Goal: Communication & Community: Connect with others

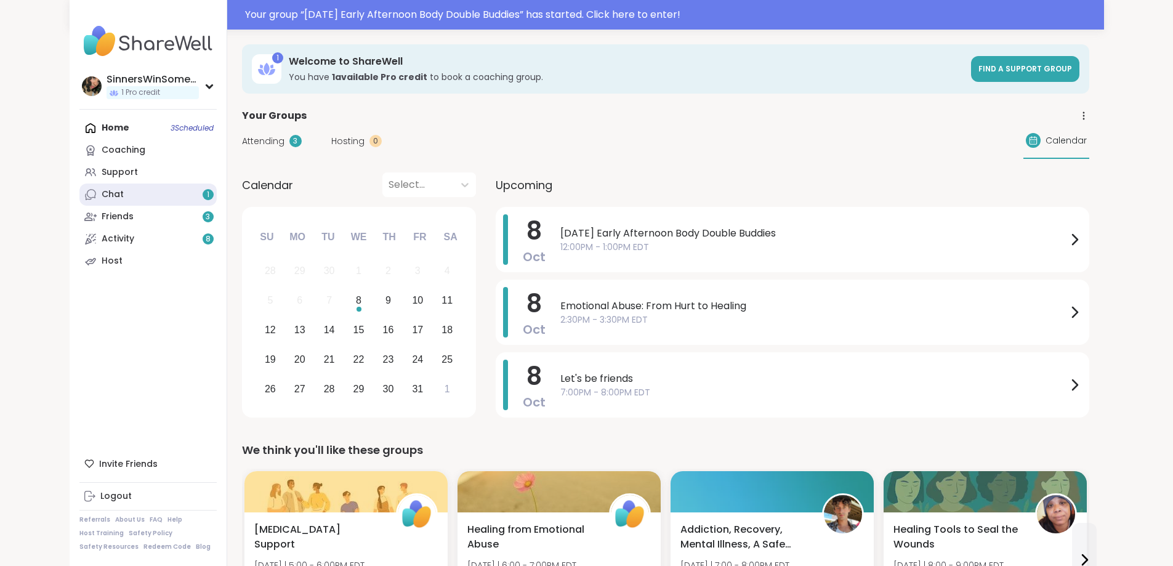
click at [105, 196] on link "Chat 1" at bounding box center [147, 194] width 137 height 22
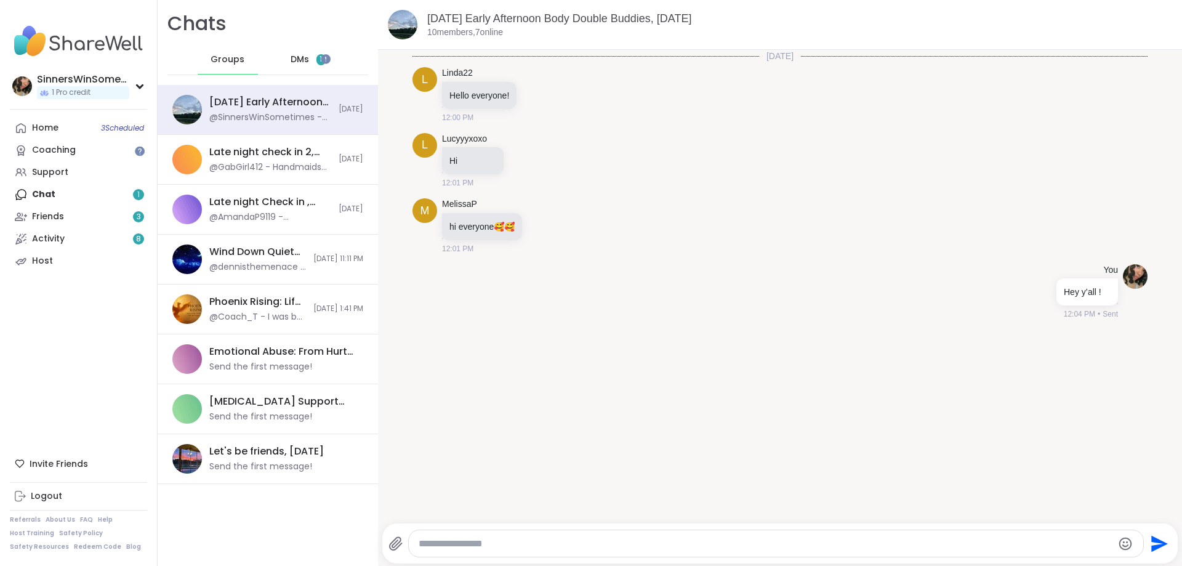
click at [318, 55] on span "1" at bounding box center [320, 59] width 9 height 11
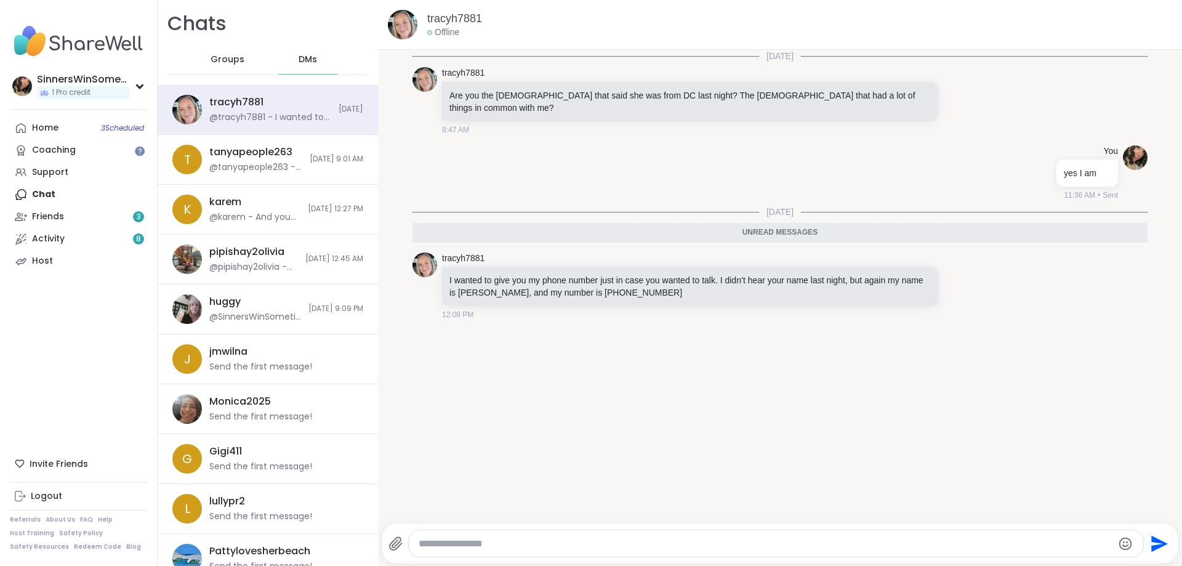
click at [603, 546] on textarea "Type your message" at bounding box center [766, 544] width 695 height 12
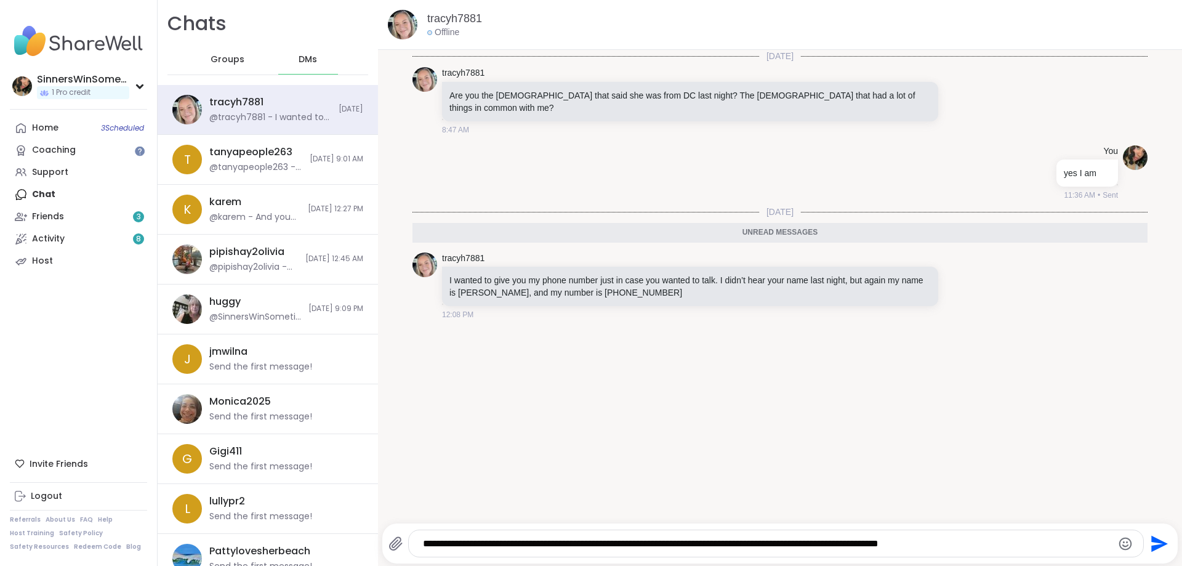
type textarea "**********"
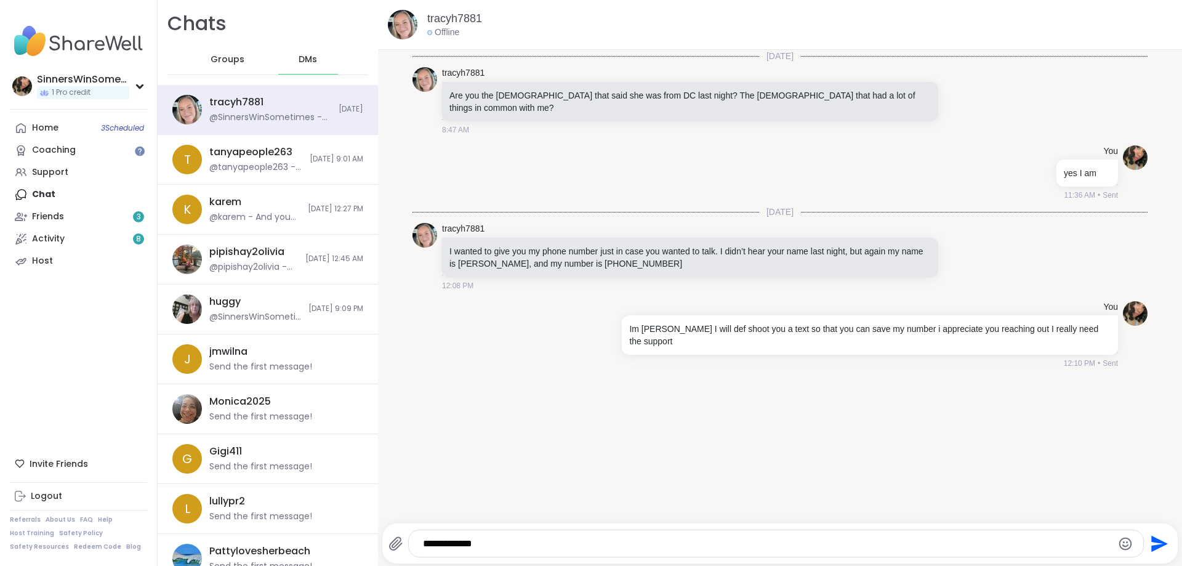
type textarea "**********"
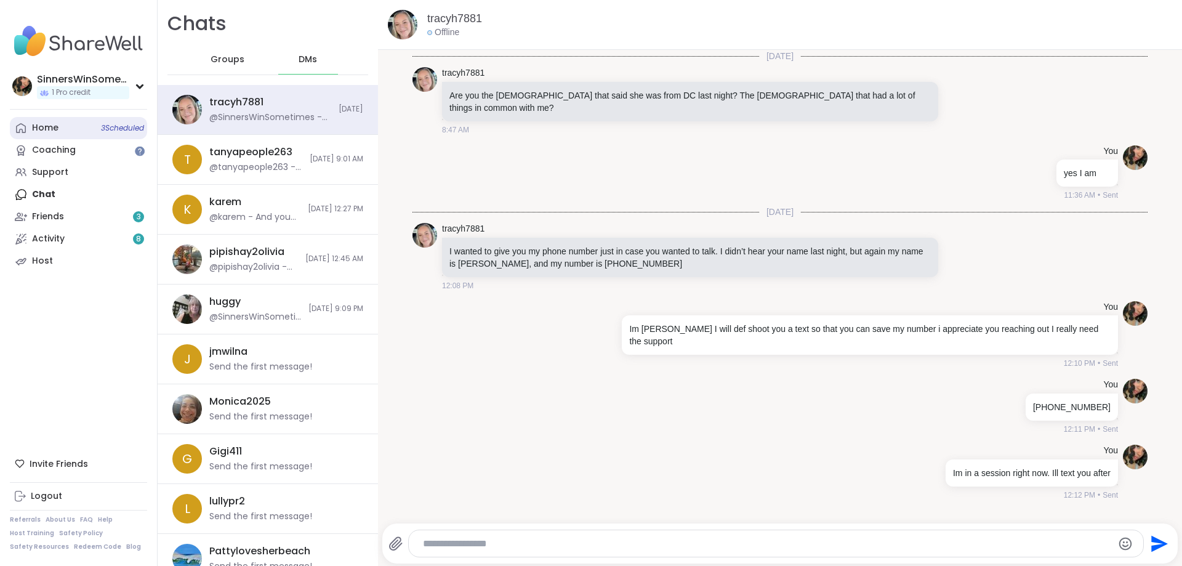
click at [37, 132] on div "Home 3 Scheduled" at bounding box center [45, 128] width 26 height 12
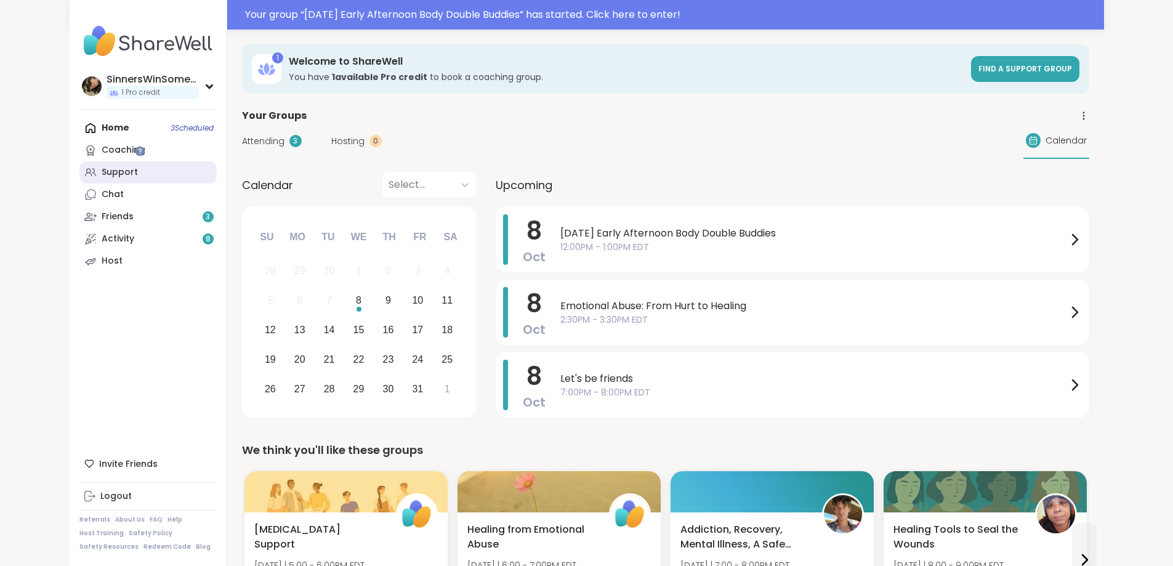
click at [79, 173] on link "Support" at bounding box center [147, 172] width 137 height 22
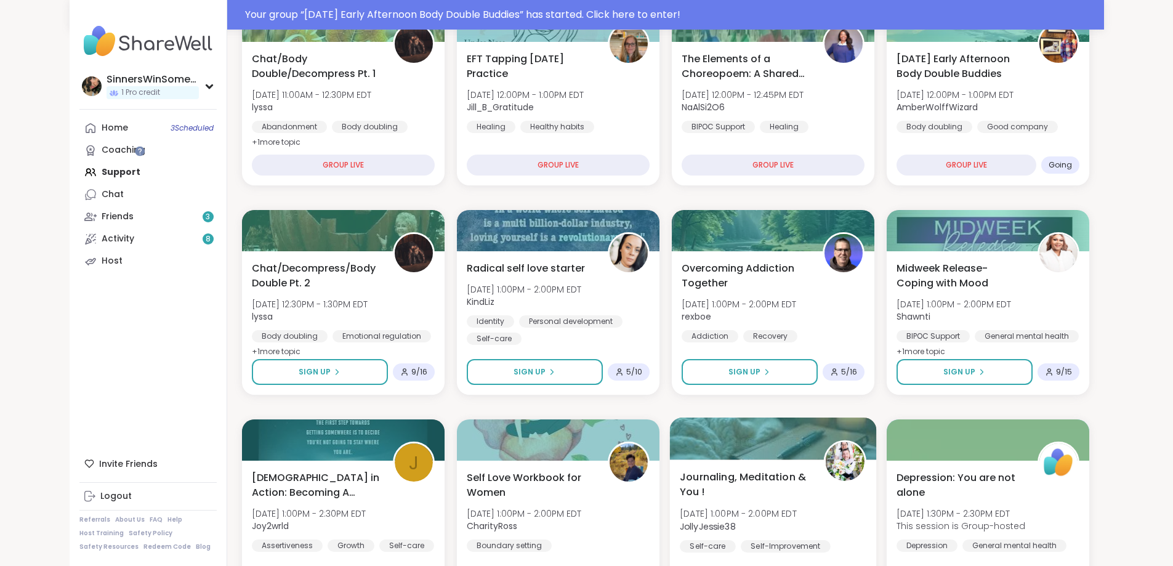
scroll to position [308, 0]
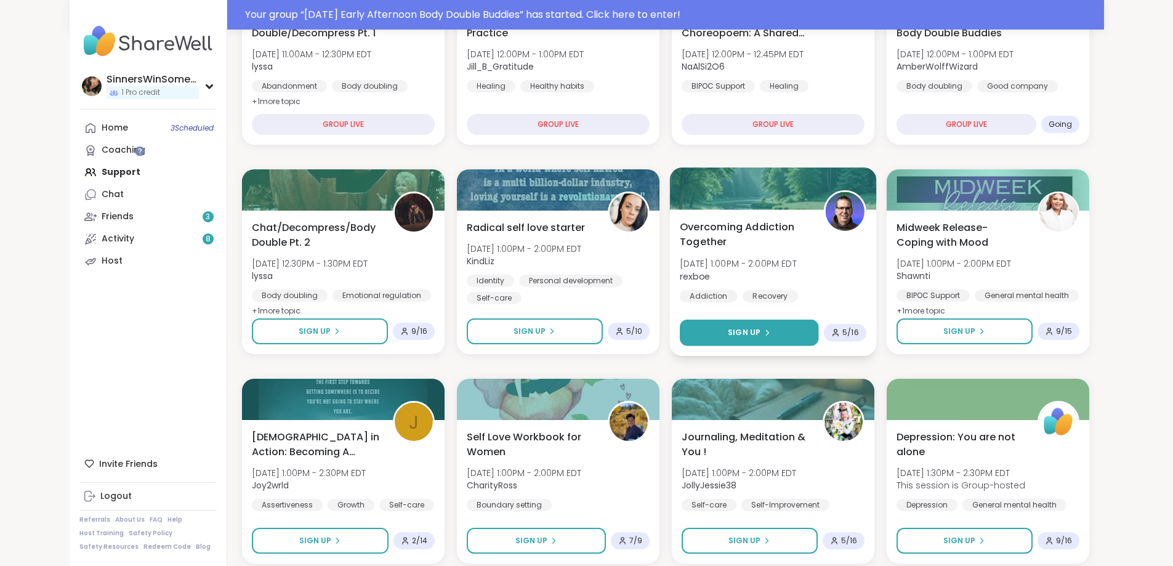
click at [770, 329] on icon at bounding box center [766, 332] width 7 height 7
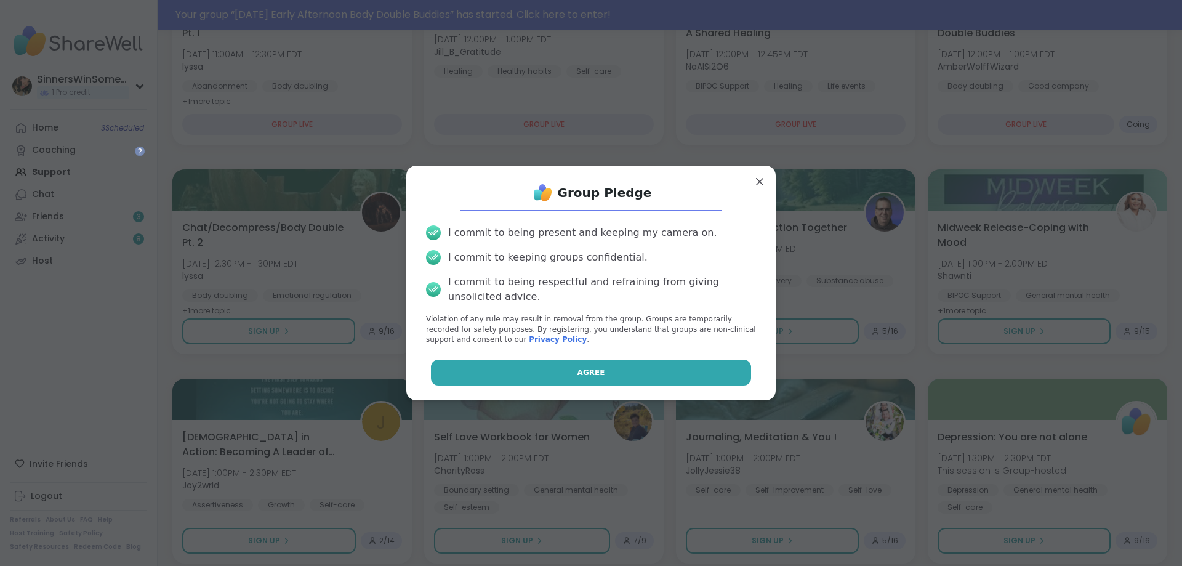
click at [641, 376] on button "Agree" at bounding box center [591, 373] width 321 height 26
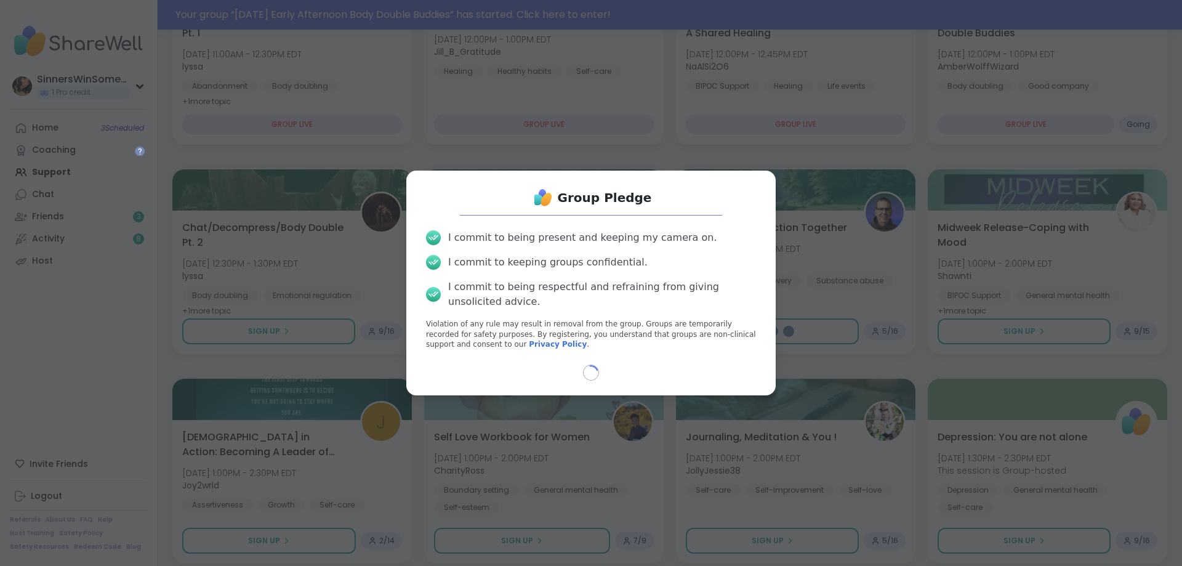
select select "**"
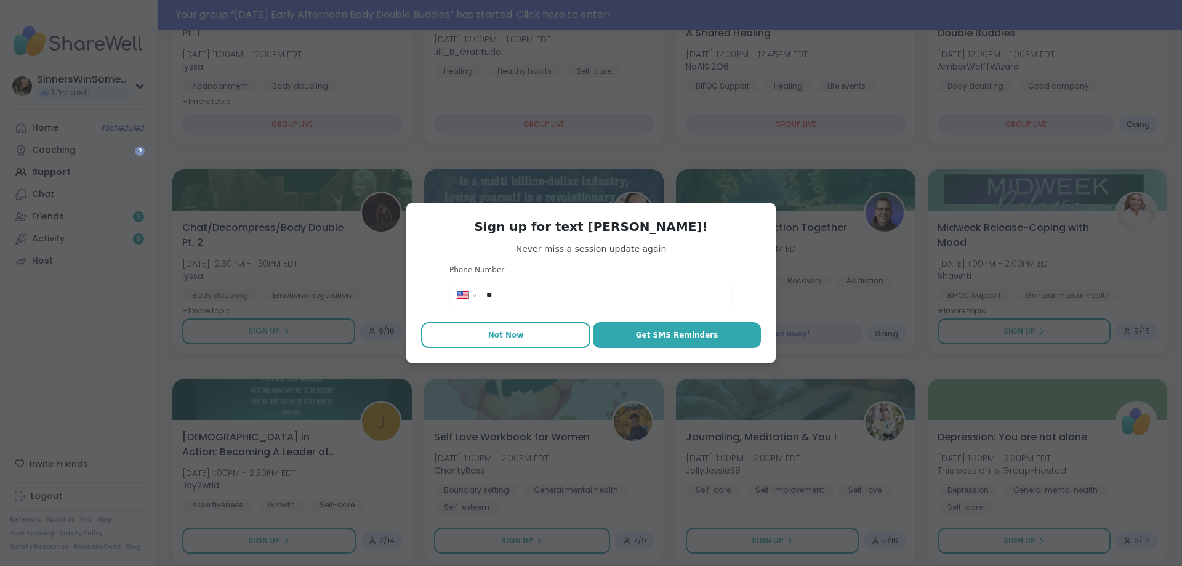
click at [488, 336] on span "Not Now" at bounding box center [506, 334] width 36 height 11
type textarea "*"
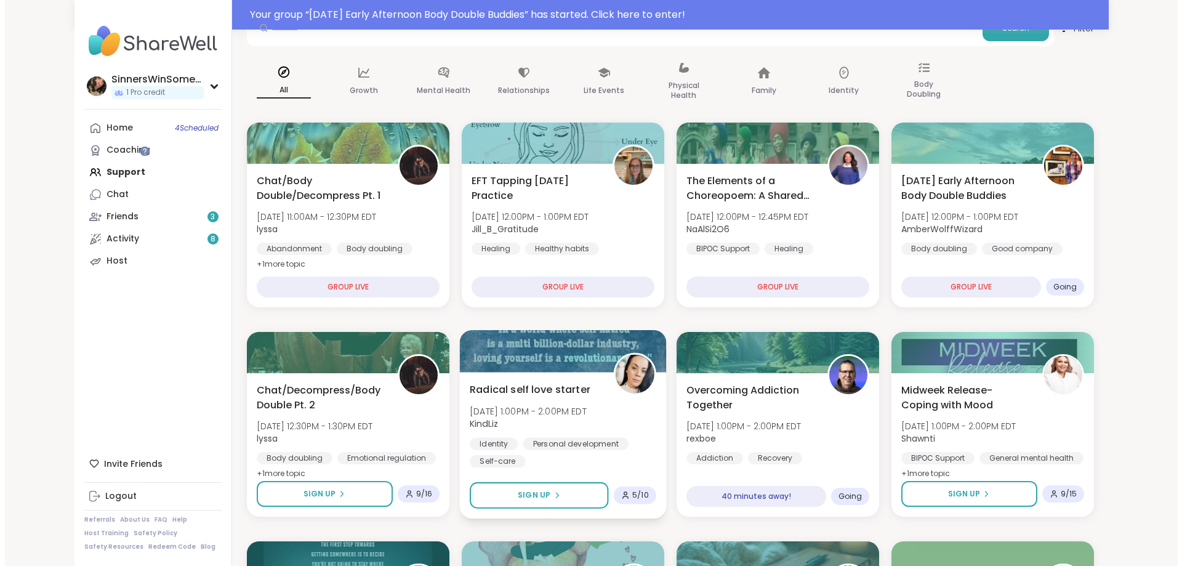
scroll to position [103, 0]
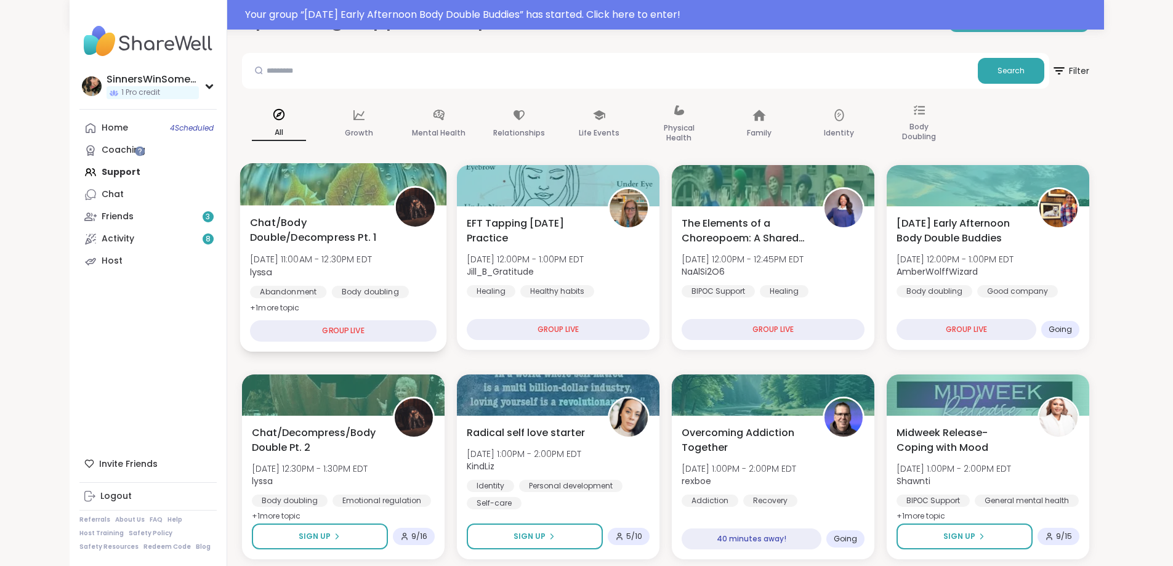
click at [376, 274] on div "Chat/Body Double/Decompress Pt. 1 [DATE] 11:00AM - 12:30PM EDT lyssa Abandonmen…" at bounding box center [343, 265] width 187 height 100
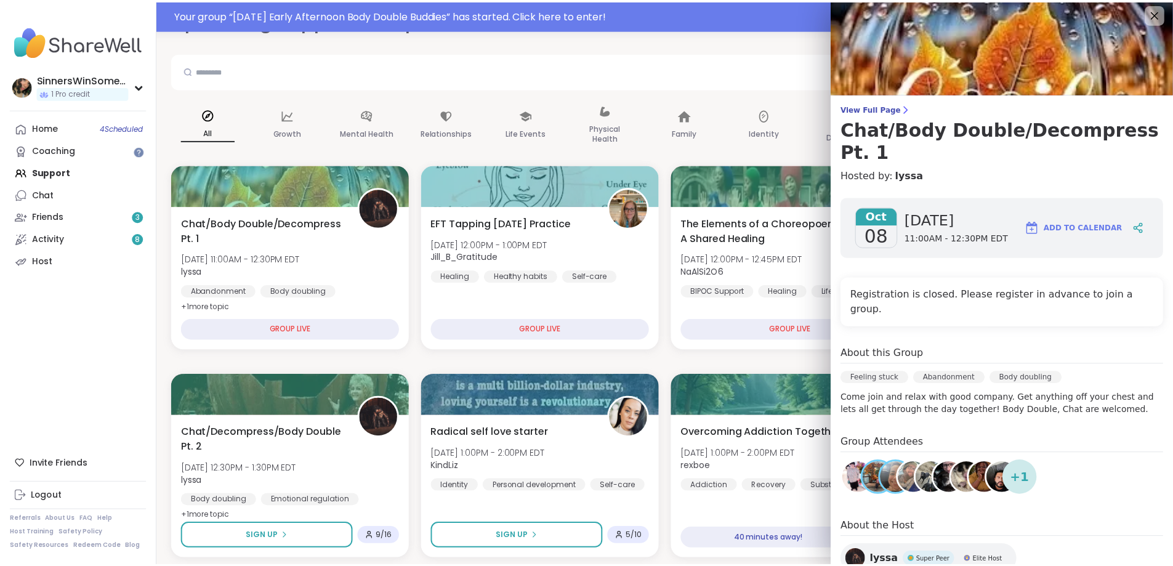
scroll to position [0, 0]
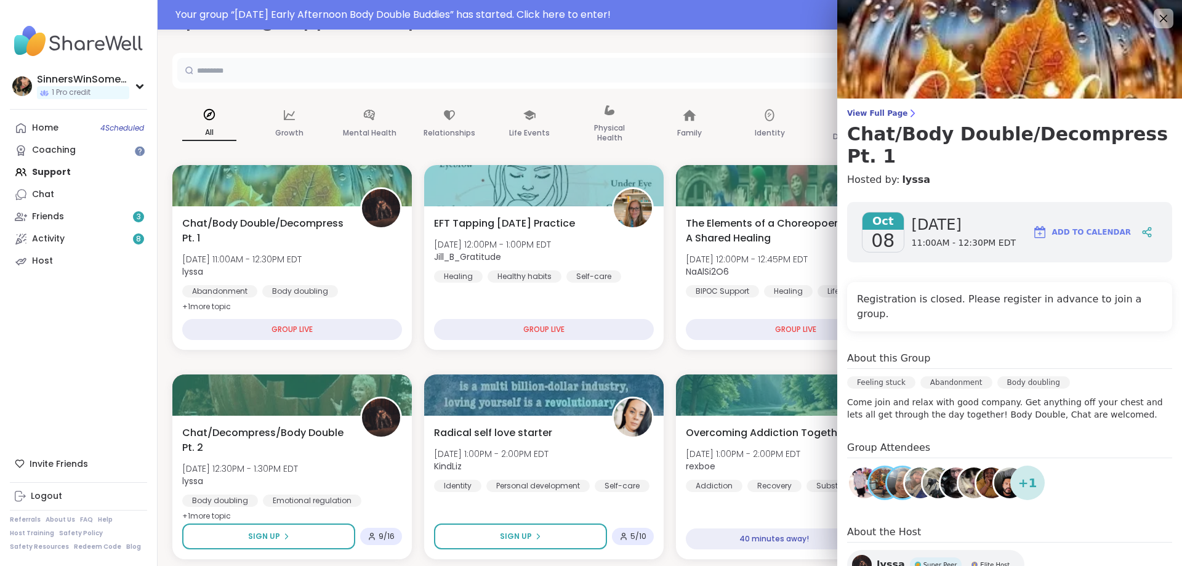
click at [655, 71] on input "text" at bounding box center [614, 70] width 874 height 25
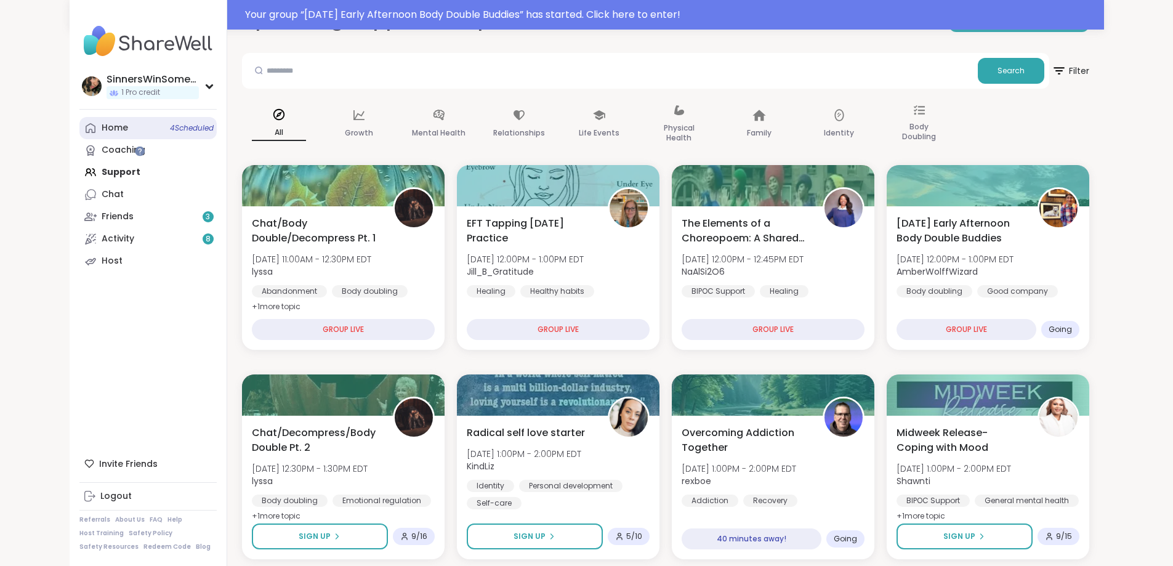
click at [79, 131] on link "Home 4 Scheduled" at bounding box center [147, 128] width 137 height 22
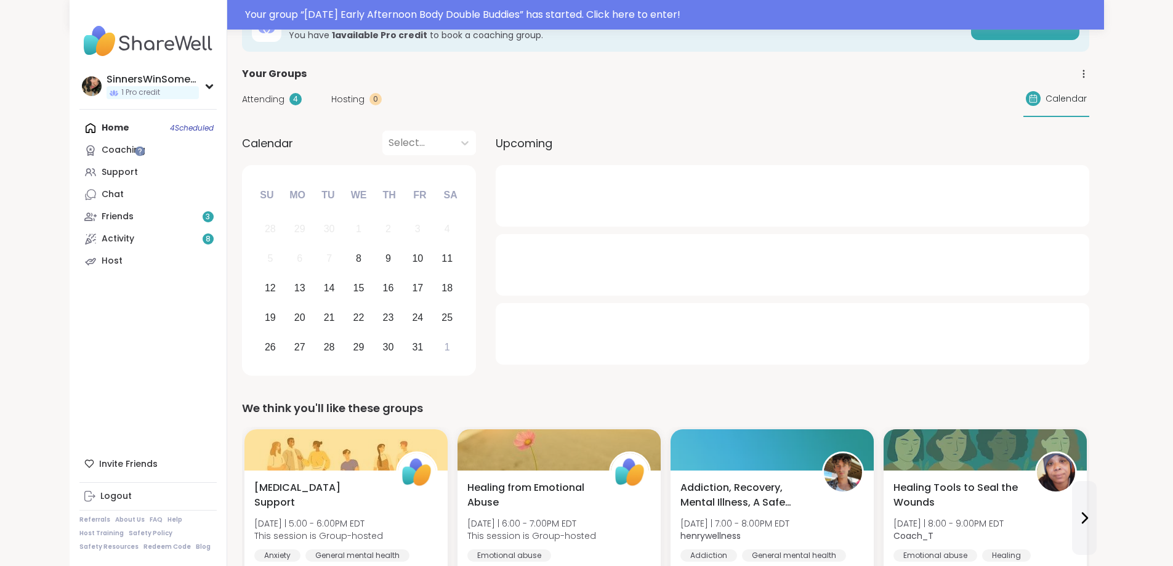
scroll to position [103, 0]
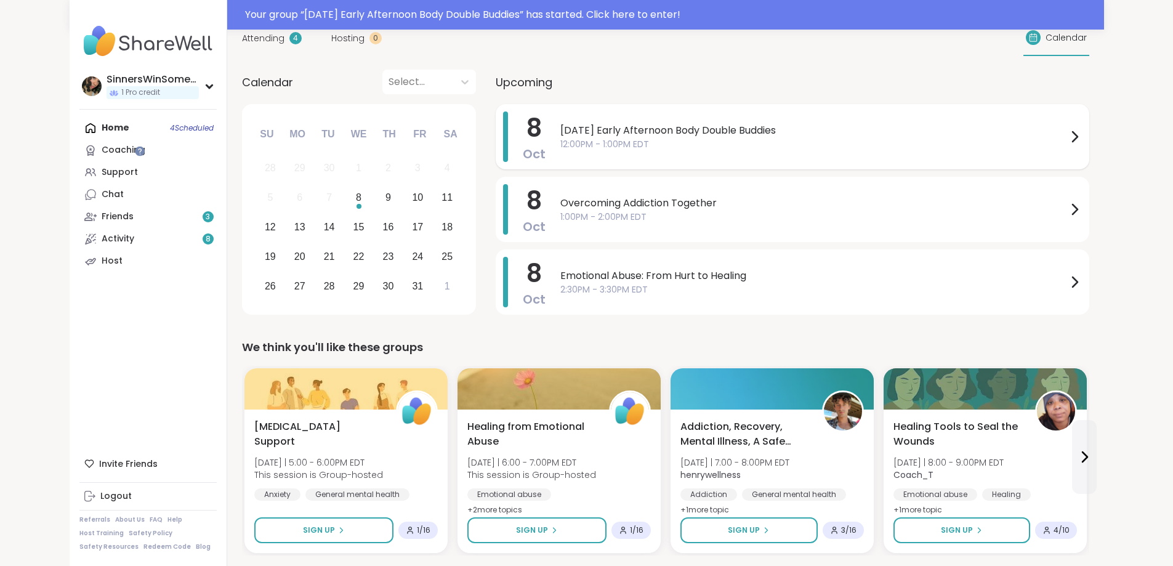
click at [768, 148] on span "12:00PM - 1:00PM EDT" at bounding box center [813, 144] width 507 height 13
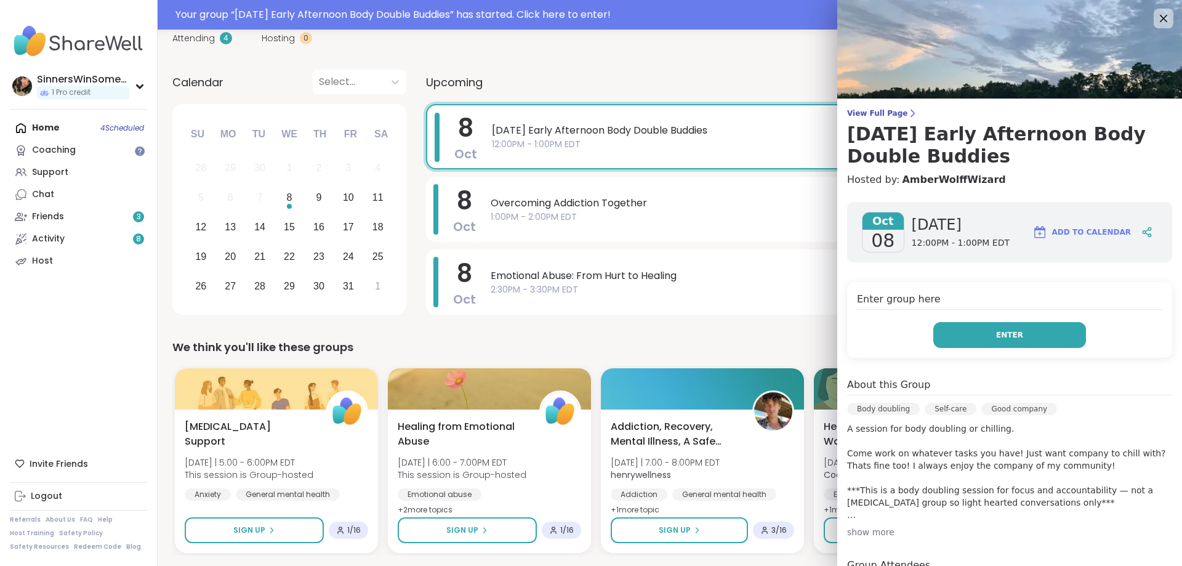
click at [1001, 329] on span "Enter" at bounding box center [1009, 334] width 27 height 11
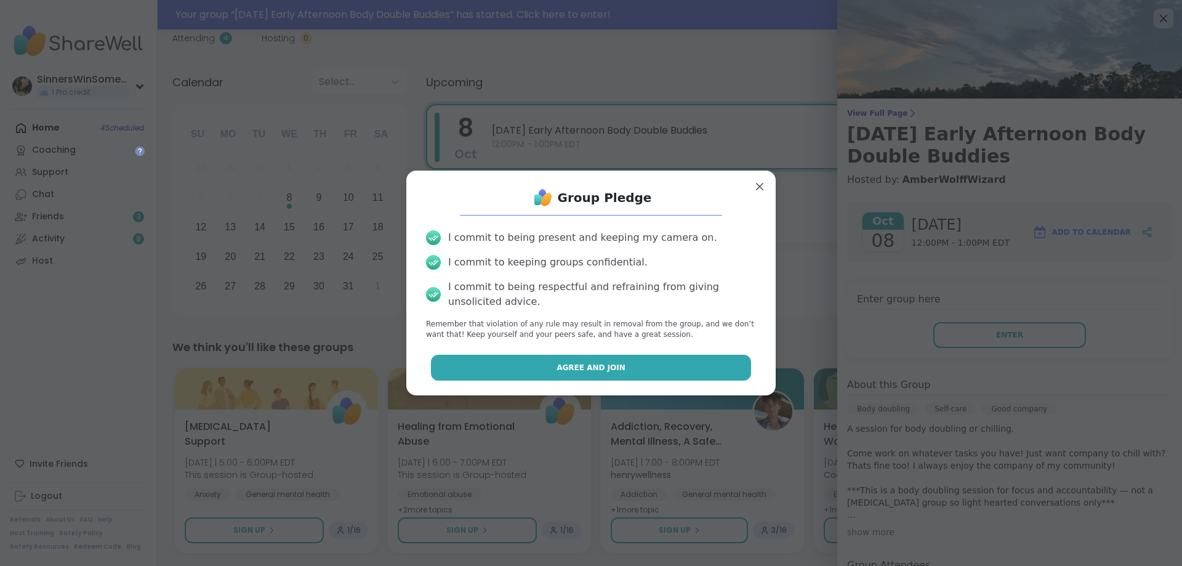
click at [546, 365] on button "Agree and Join" at bounding box center [591, 368] width 321 height 26
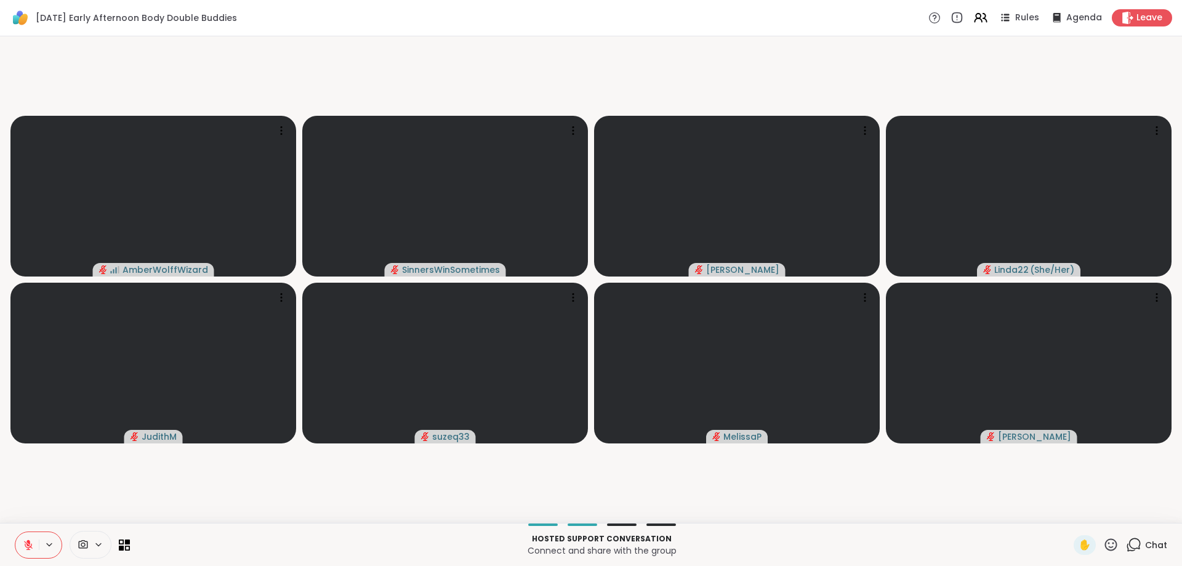
click at [433, 479] on video-player-container "AmberWolffWizard SinnersWinSometimes [PERSON_NAME] Linda22 ( She/Her ) JudithM …" at bounding box center [590, 279] width 1167 height 477
click at [1122, 17] on icon at bounding box center [1128, 17] width 12 height 13
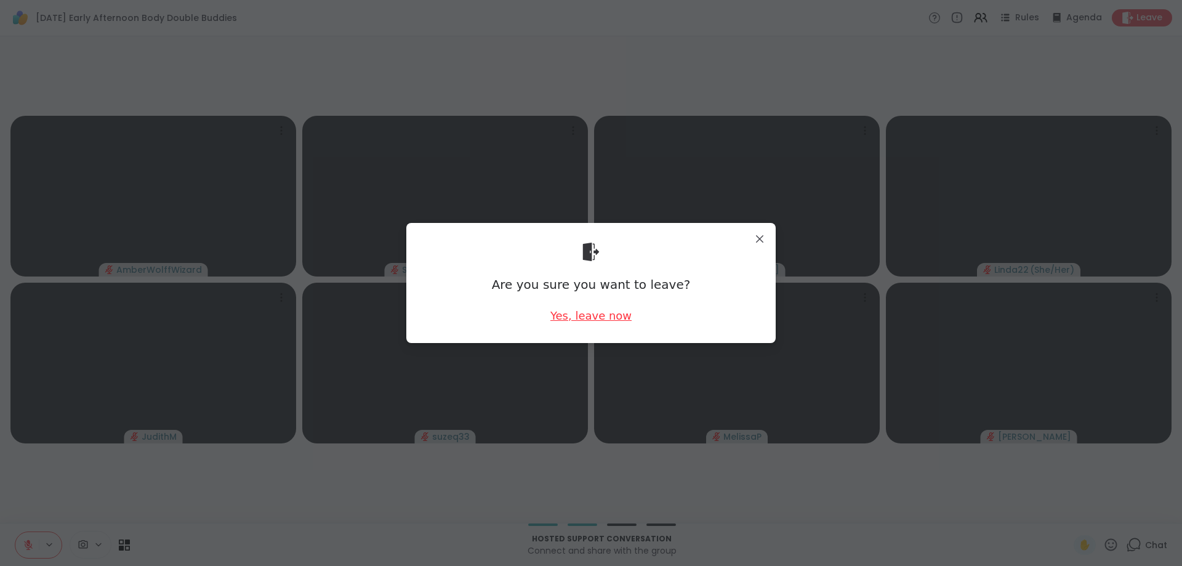
click at [600, 317] on div "Yes, leave now" at bounding box center [590, 315] width 81 height 15
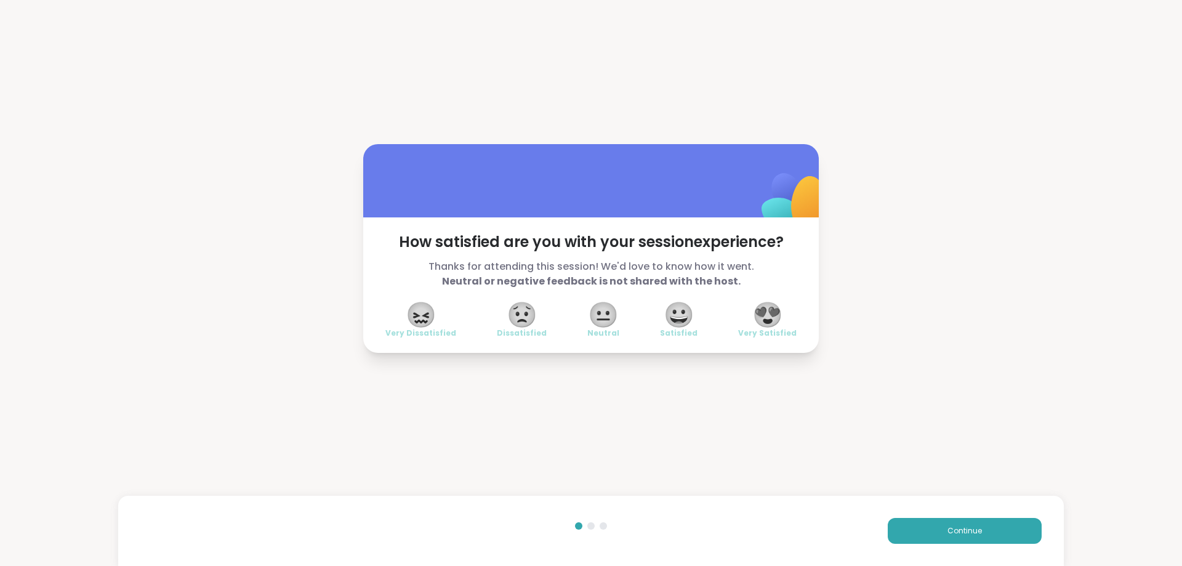
click at [525, 319] on span "😟" at bounding box center [522, 315] width 31 height 22
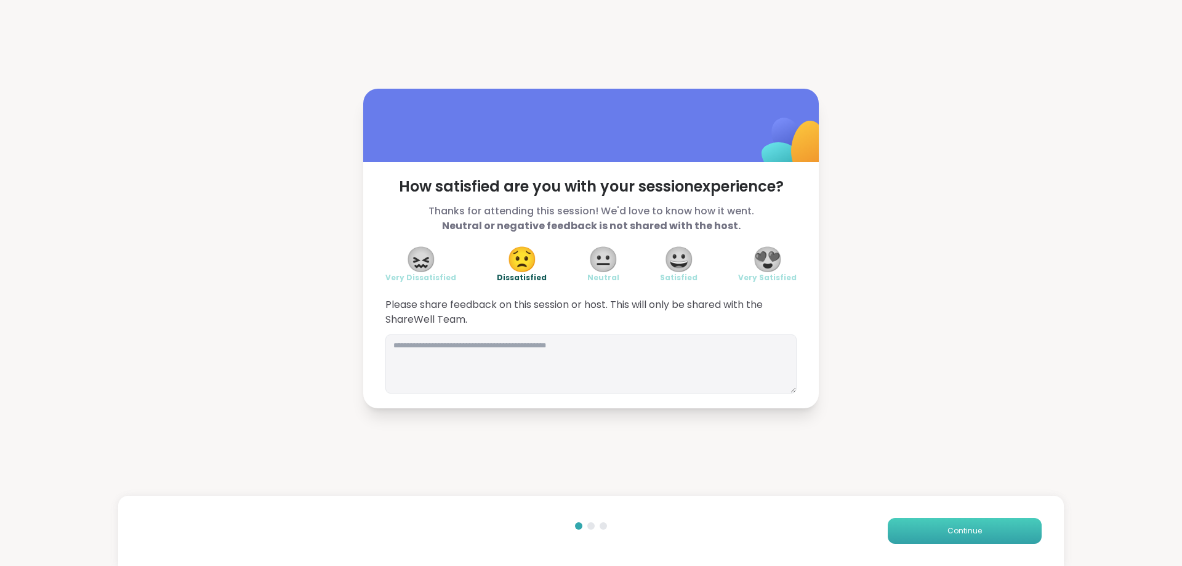
click at [926, 531] on button "Continue" at bounding box center [965, 531] width 154 height 26
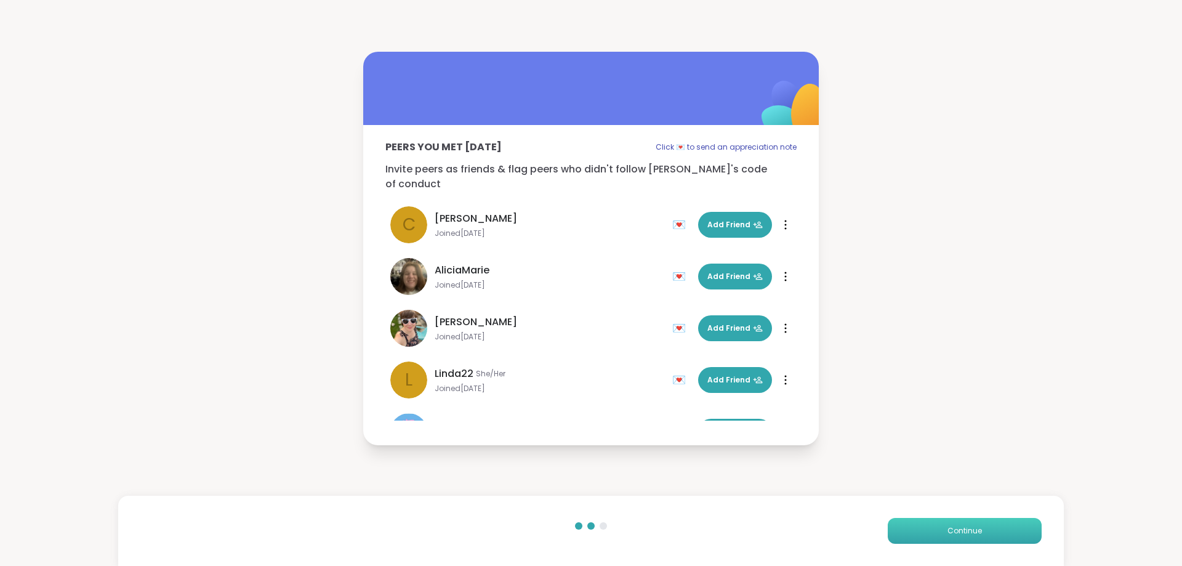
click at [925, 531] on button "Continue" at bounding box center [965, 531] width 154 height 26
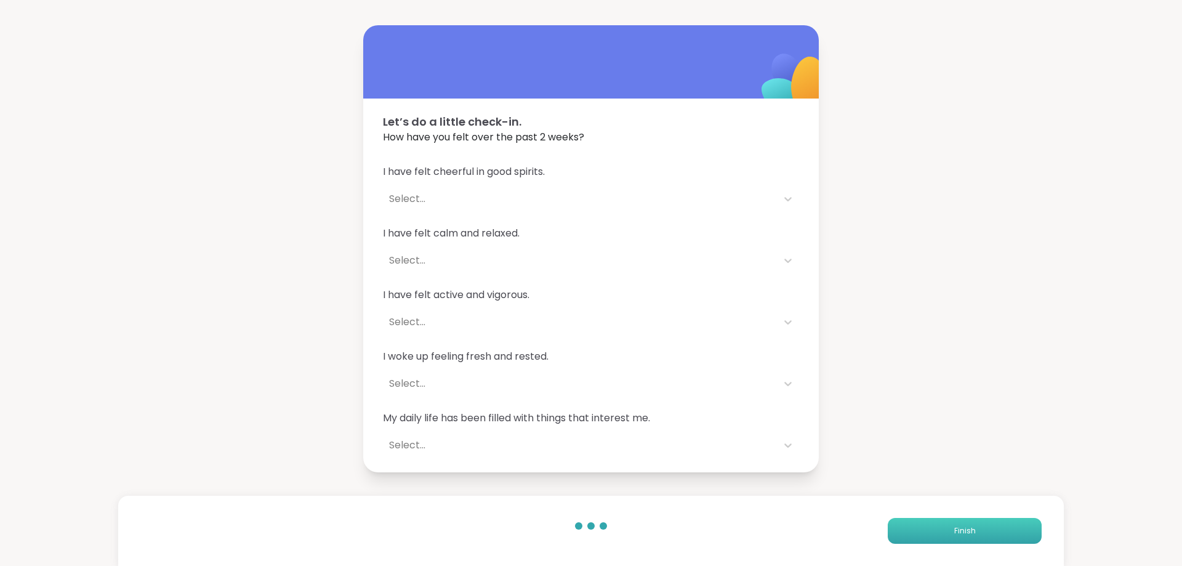
click at [924, 531] on button "Finish" at bounding box center [965, 531] width 154 height 26
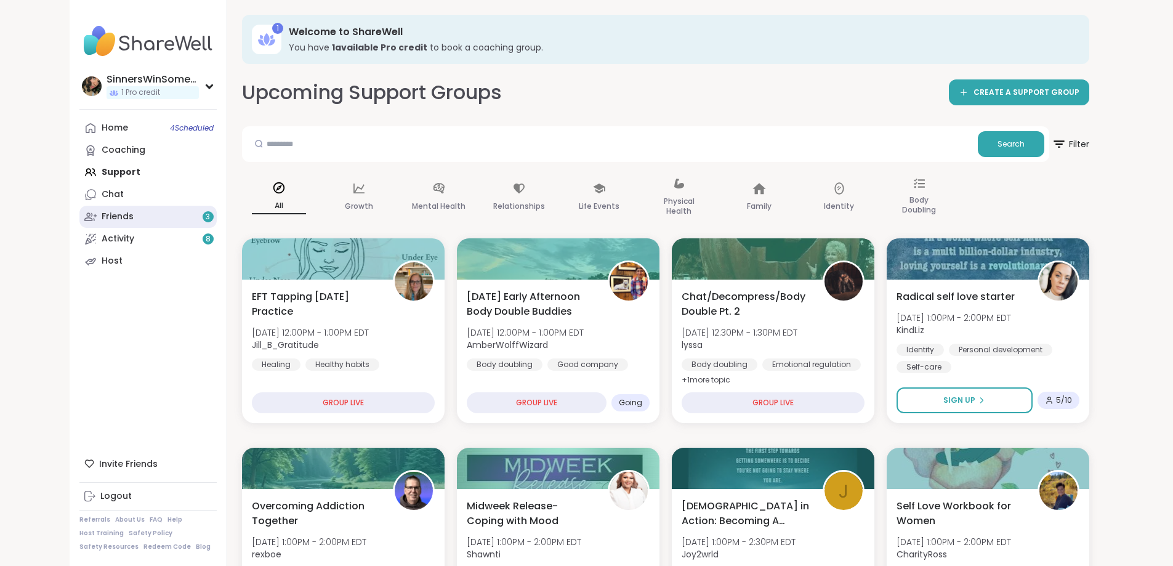
click at [79, 216] on link "Friends 3" at bounding box center [147, 217] width 137 height 22
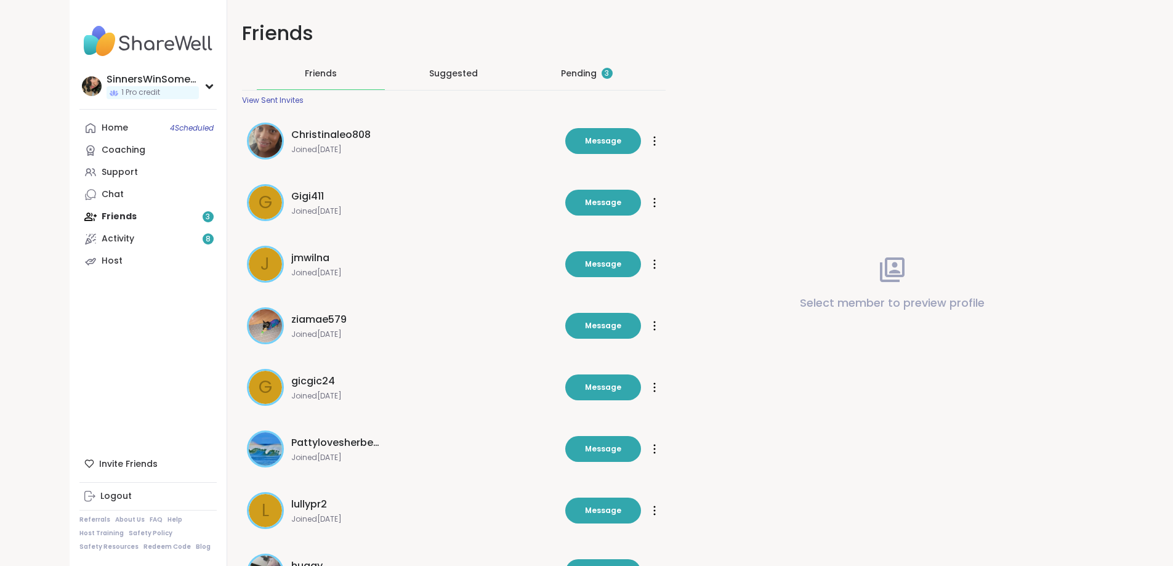
click at [113, 116] on div "SinnersWinSometimes 1 Pro credit Profile Membership Settings Help Home 4 Schedu…" at bounding box center [149, 283] width 158 height 566
click at [170, 132] on span "4 Scheduled" at bounding box center [192, 128] width 44 height 10
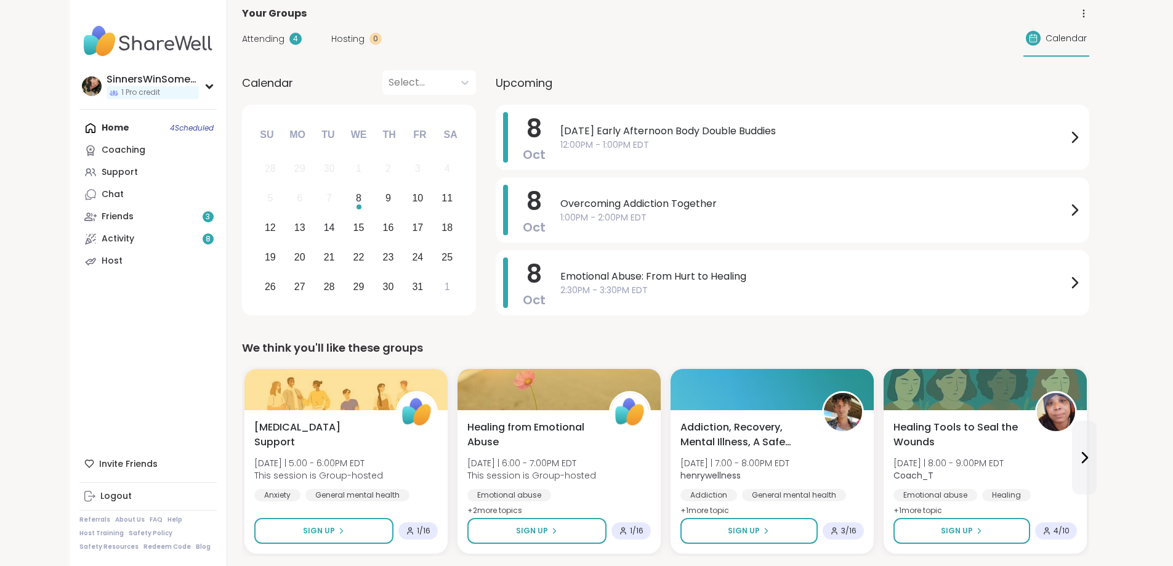
scroll to position [103, 0]
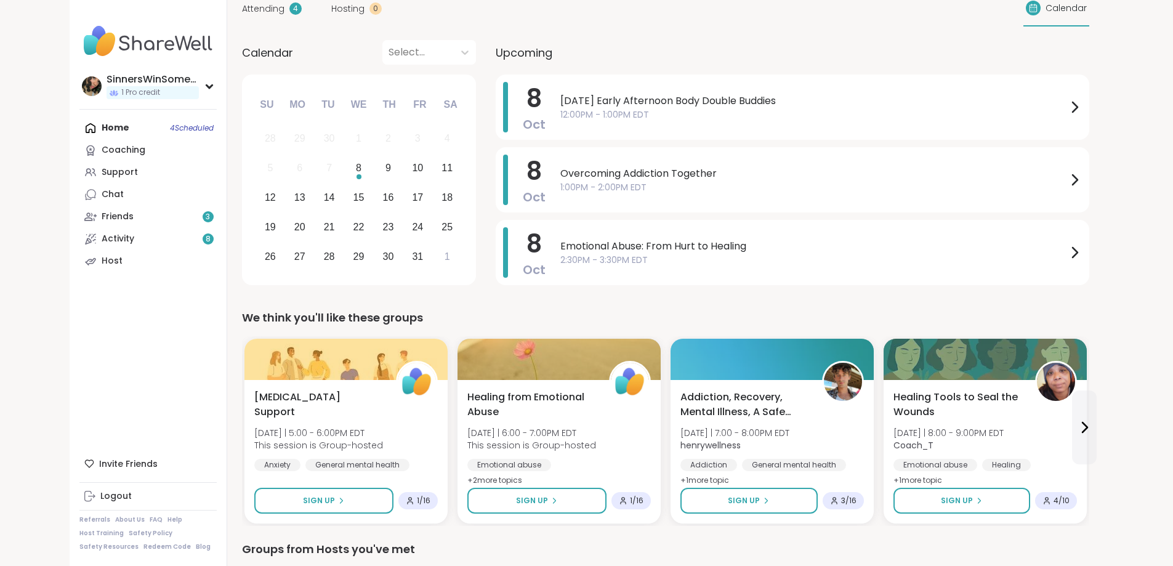
click at [242, 13] on span "Attending" at bounding box center [263, 8] width 42 height 13
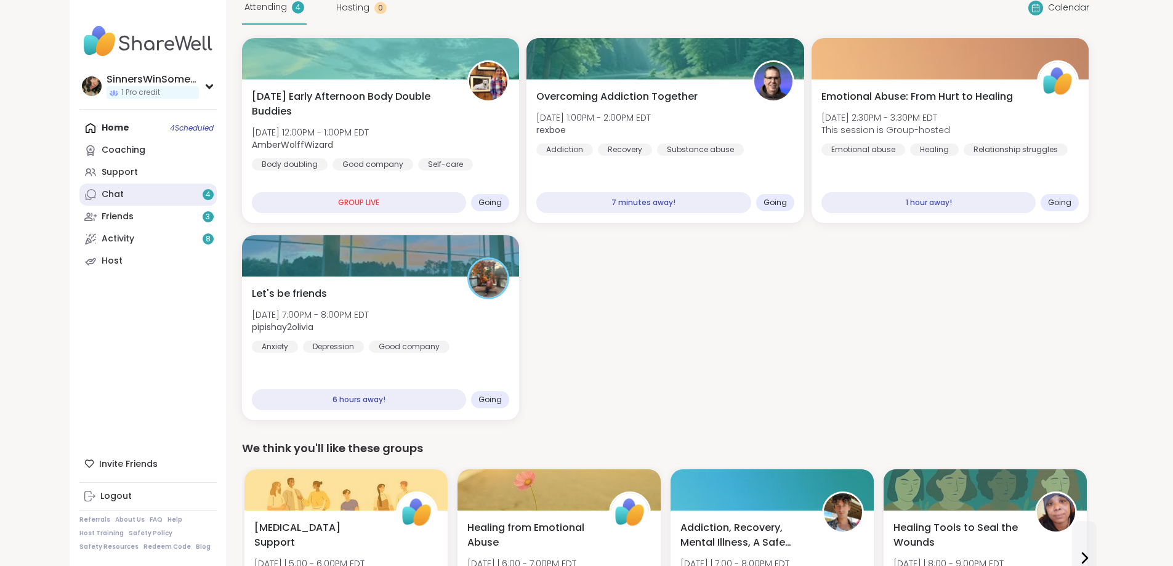
click at [102, 200] on div "Chat 4" at bounding box center [113, 194] width 22 height 12
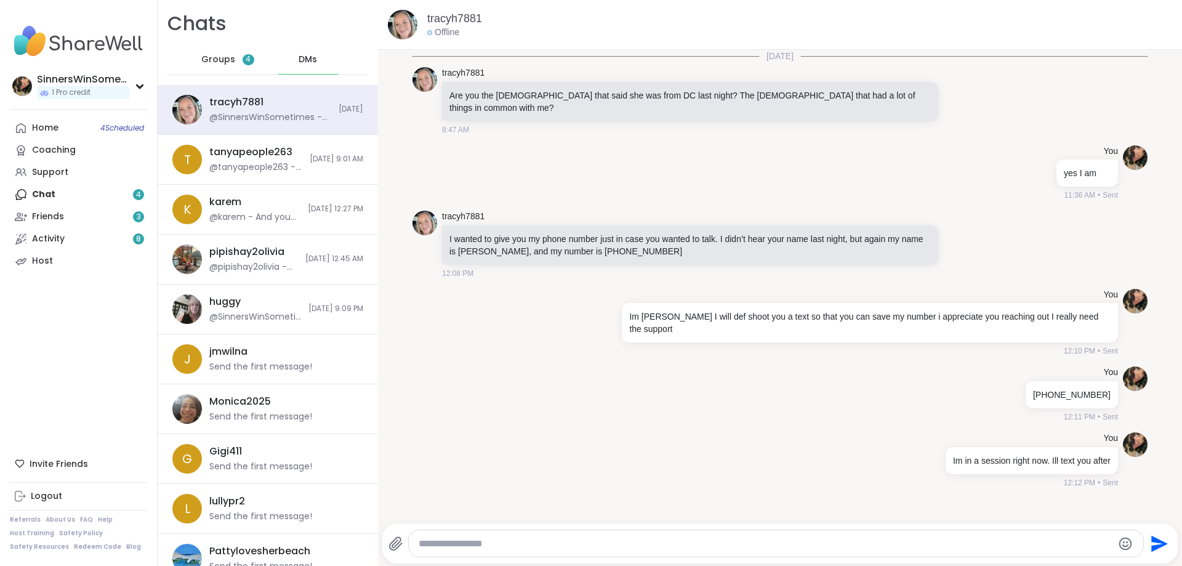
click at [250, 65] on div "Groups 4" at bounding box center [228, 60] width 60 height 30
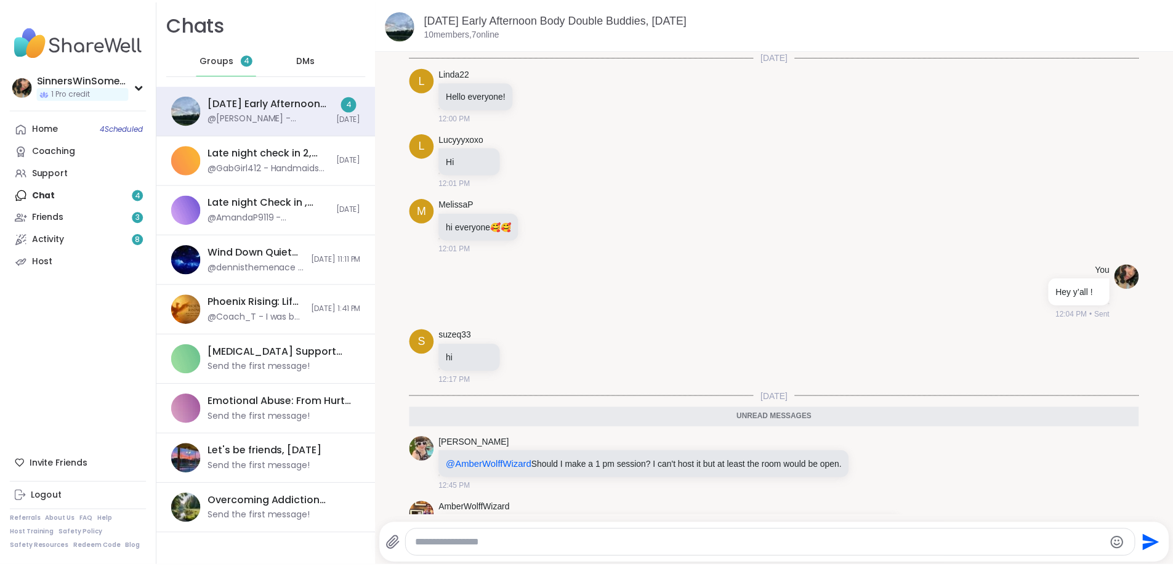
scroll to position [251, 0]
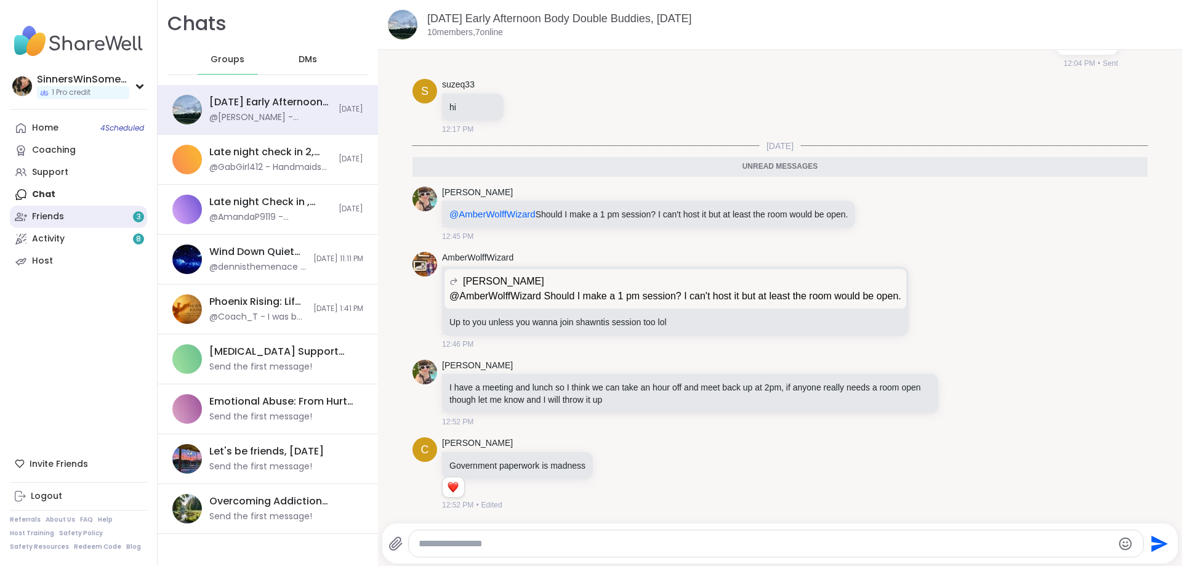
click at [120, 216] on link "Friends 3" at bounding box center [78, 217] width 137 height 22
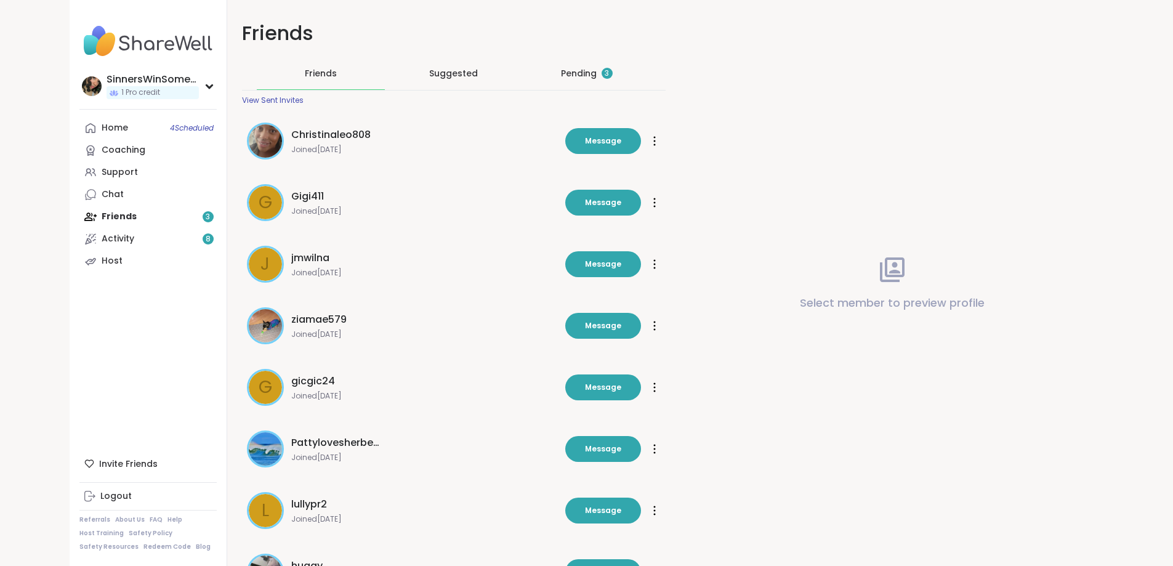
click at [547, 76] on div "Pending 3" at bounding box center [587, 73] width 128 height 32
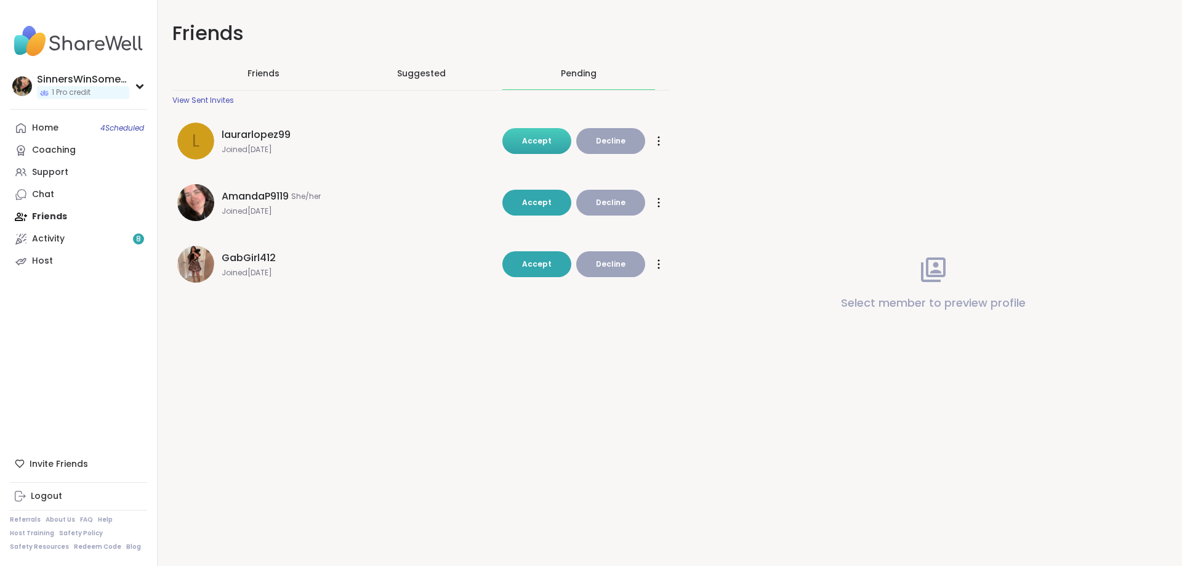
click at [526, 146] on span "Accept" at bounding box center [537, 140] width 30 height 11
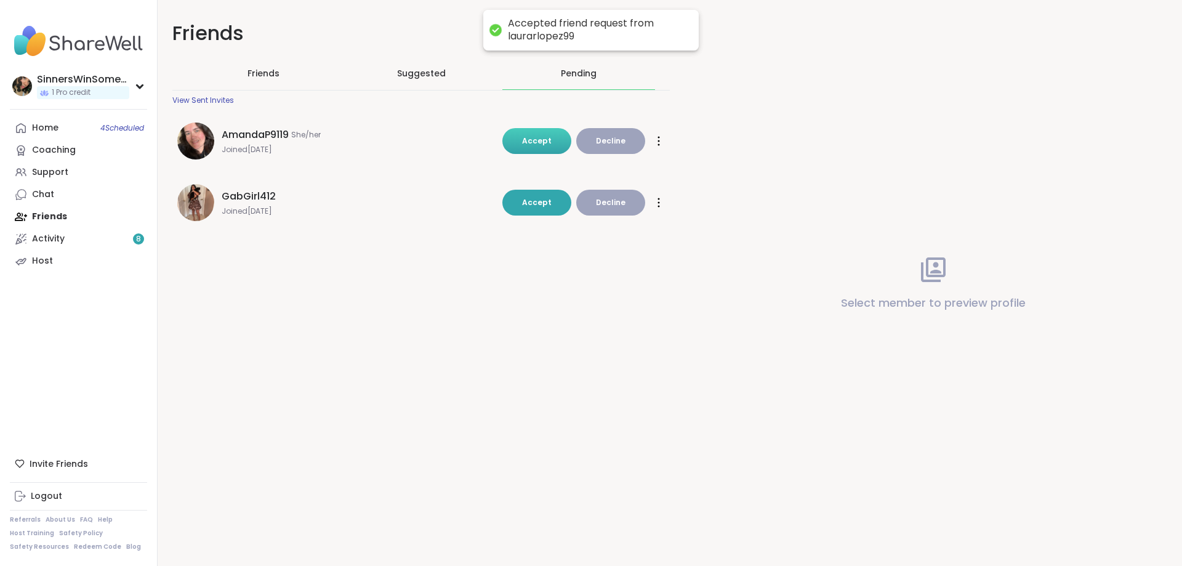
click at [523, 142] on span "Accept" at bounding box center [537, 140] width 30 height 10
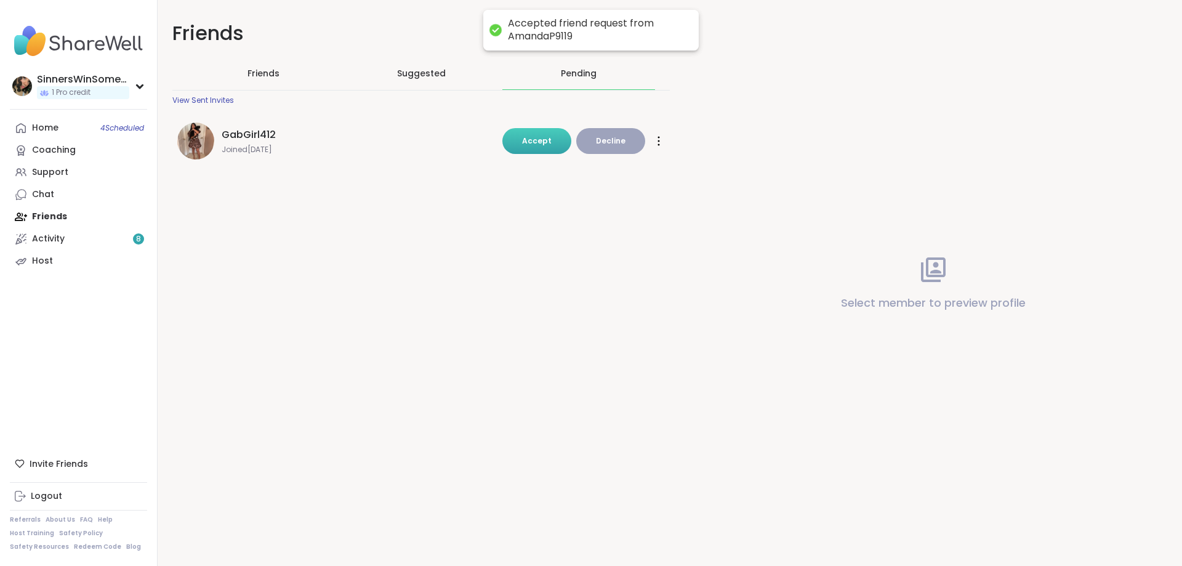
click at [521, 147] on button "Accept" at bounding box center [536, 141] width 69 height 26
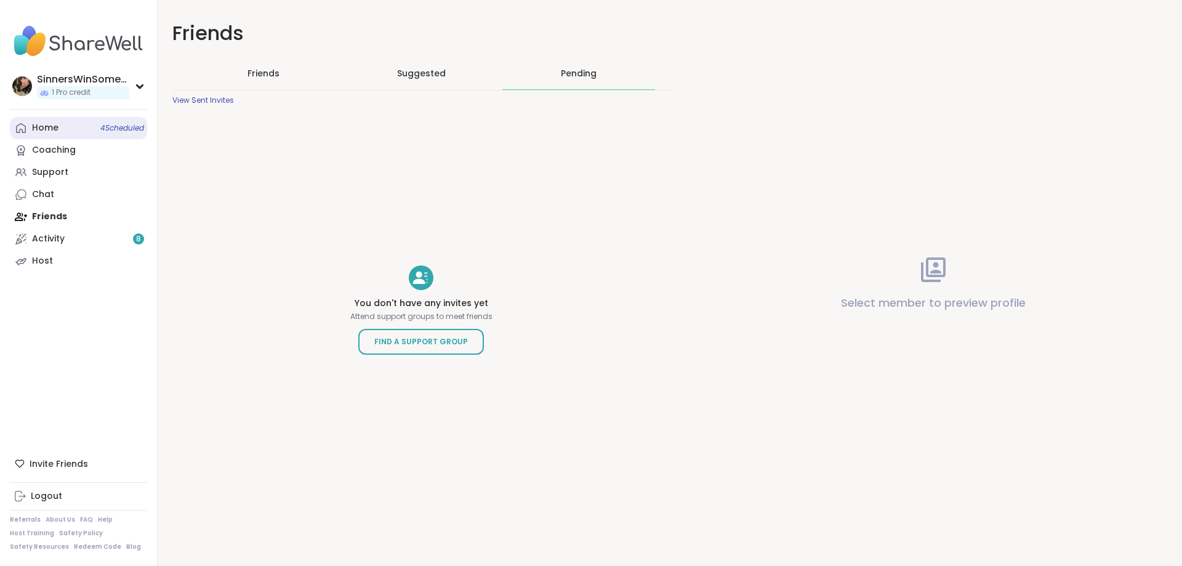
click at [81, 135] on link "Home 4 Scheduled" at bounding box center [78, 128] width 137 height 22
